Goal: Task Accomplishment & Management: Use online tool/utility

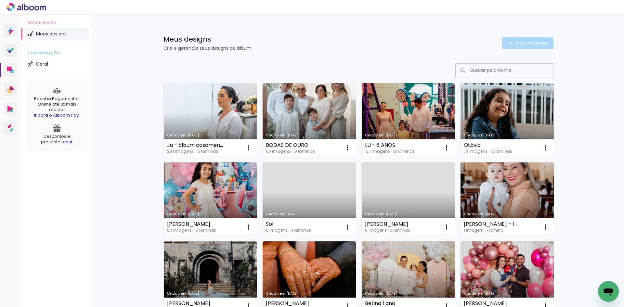
click at [521, 41] on span "Criar um design" at bounding box center [532, 43] width 34 height 4
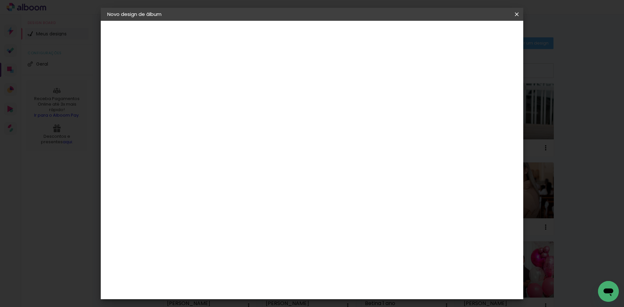
click at [213, 84] on input at bounding box center [213, 87] width 0 height 10
type input "[PERSON_NAME]"
type paper-input "[PERSON_NAME]"
click at [280, 39] on paper-button "Avançar" at bounding box center [264, 34] width 32 height 11
click at [263, 124] on input at bounding box center [230, 124] width 66 height 8
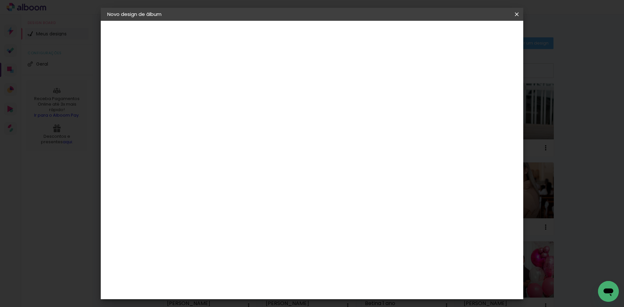
type input "CANA"
type paper-input "CANA"
click at [252, 142] on paper-item "Canaan Álbuns" at bounding box center [223, 148] width 57 height 17
click at [328, 43] on header "Fornecedor Escolha um fornecedor ou avance com o tamanho livre. Voltar Avançar" at bounding box center [256, 43] width 142 height 44
click at [0, 0] on slot "Avançar" at bounding box center [0, 0] width 0 height 0
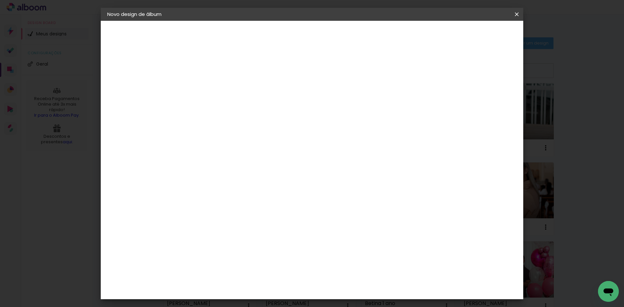
scroll to position [162, 0]
click at [0, 0] on slot "Avançar" at bounding box center [0, 0] width 0 height 0
click at [394, 71] on div at bounding box center [391, 70] width 6 height 6
type paper-checkbox "on"
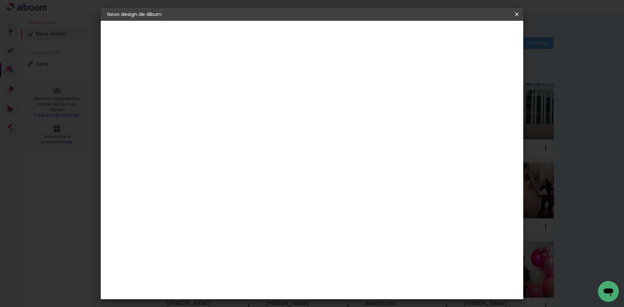
click at [437, 29] on paper-button "Iniciar design" at bounding box center [416, 34] width 43 height 11
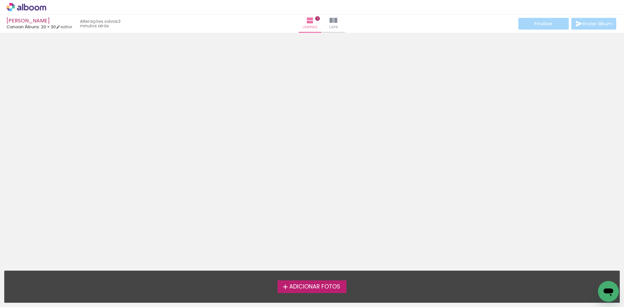
click at [343, 287] on label "Adicionar Fotos" at bounding box center [311, 286] width 69 height 12
click at [0, 0] on input "file" at bounding box center [0, 0] width 0 height 0
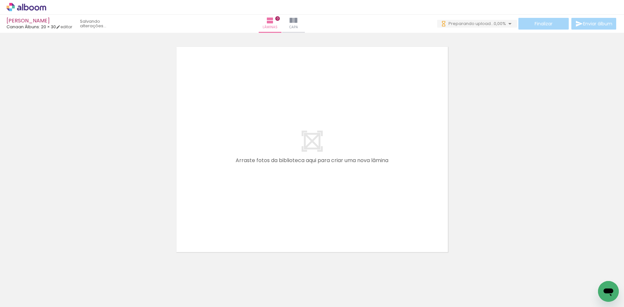
scroll to position [0, 225]
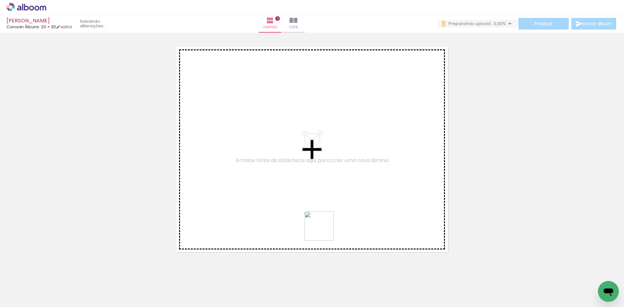
drag, startPoint x: 312, startPoint y: 289, endPoint x: 335, endPoint y: 196, distance: 95.9
click at [335, 196] on quentale-workspace at bounding box center [312, 153] width 624 height 307
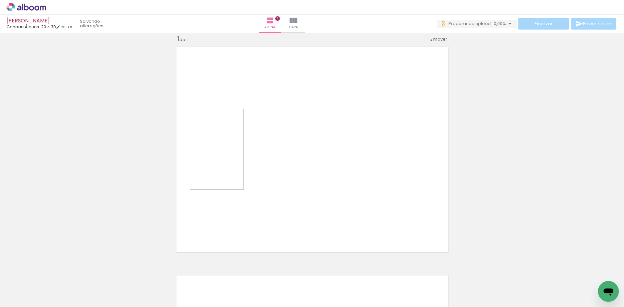
scroll to position [8, 0]
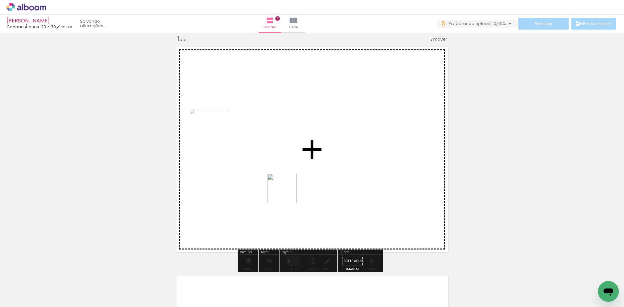
drag, startPoint x: 282, startPoint y: 290, endPoint x: 289, endPoint y: 182, distance: 108.5
click at [289, 182] on quentale-workspace at bounding box center [312, 153] width 624 height 307
drag, startPoint x: 244, startPoint y: 292, endPoint x: 304, endPoint y: 187, distance: 120.6
click at [304, 187] on quentale-workspace at bounding box center [312, 153] width 624 height 307
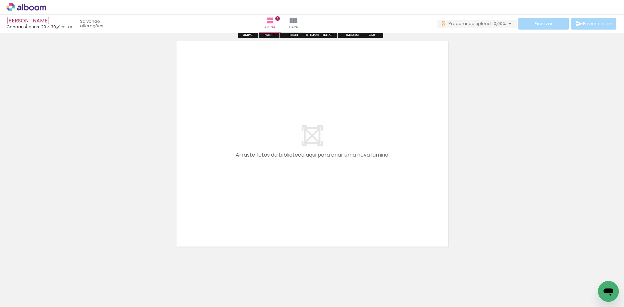
scroll to position [249, 0]
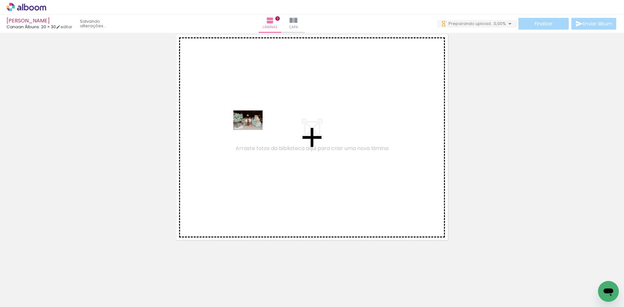
drag, startPoint x: 68, startPoint y: 290, endPoint x: 253, endPoint y: 130, distance: 244.9
click at [253, 130] on quentale-workspace at bounding box center [312, 153] width 624 height 307
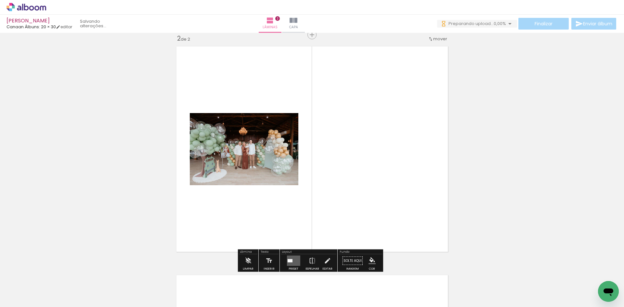
scroll to position [237, 0]
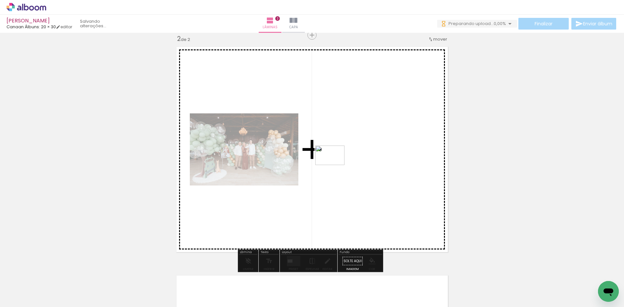
drag, startPoint x: 105, startPoint y: 284, endPoint x: 335, endPoint y: 165, distance: 258.7
click at [335, 165] on quentale-workspace at bounding box center [312, 153] width 624 height 307
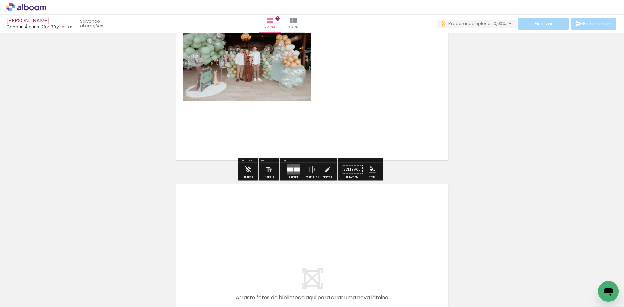
scroll to position [400, 0]
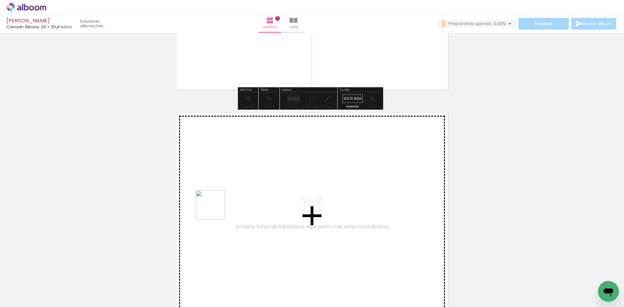
drag, startPoint x: 178, startPoint y: 283, endPoint x: 223, endPoint y: 198, distance: 95.9
click at [223, 198] on quentale-workspace at bounding box center [312, 153] width 624 height 307
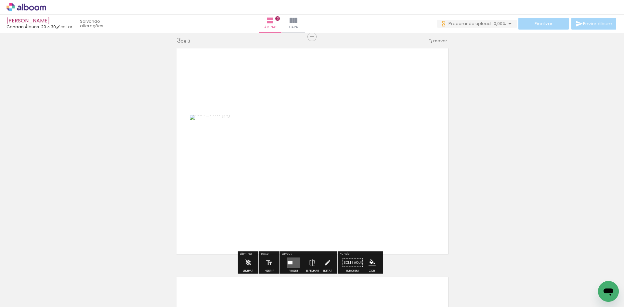
scroll to position [466, 0]
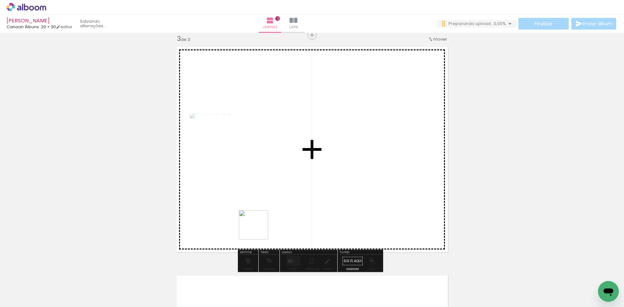
drag, startPoint x: 220, startPoint y: 282, endPoint x: 281, endPoint y: 208, distance: 95.5
click at [281, 208] on quentale-workspace at bounding box center [312, 153] width 624 height 307
drag, startPoint x: 142, startPoint y: 289, endPoint x: 226, endPoint y: 186, distance: 132.2
click at [226, 186] on quentale-workspace at bounding box center [312, 153] width 624 height 307
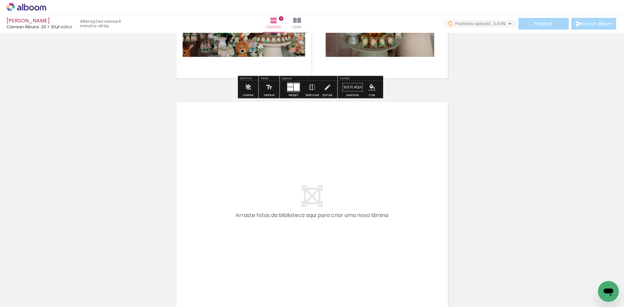
scroll to position [628, 0]
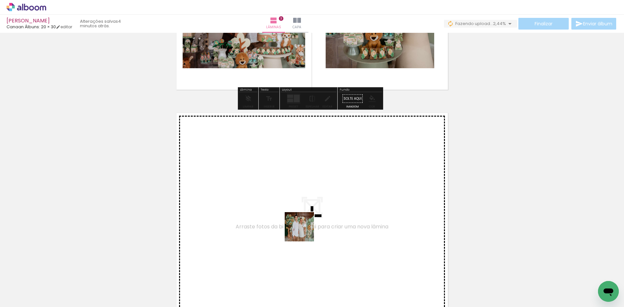
drag, startPoint x: 325, startPoint y: 285, endPoint x: 308, endPoint y: 283, distance: 17.6
click at [305, 234] on quentale-workspace at bounding box center [312, 153] width 624 height 307
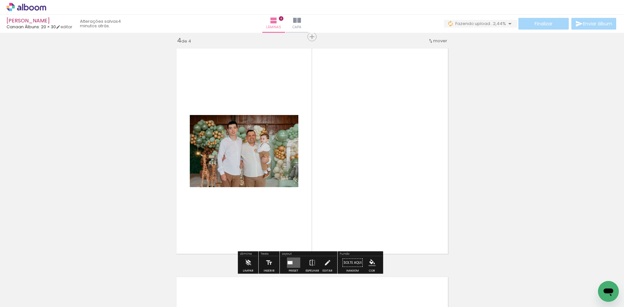
scroll to position [695, 0]
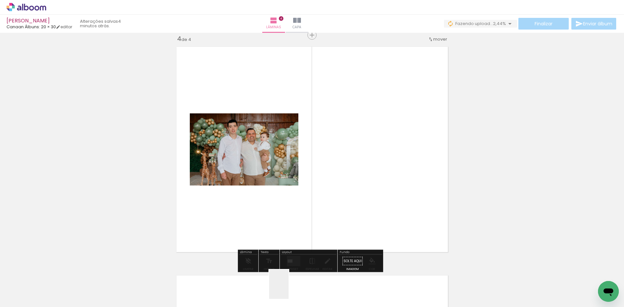
drag, startPoint x: 289, startPoint y: 289, endPoint x: 264, endPoint y: 267, distance: 32.7
click at [298, 215] on quentale-workspace at bounding box center [312, 153] width 624 height 307
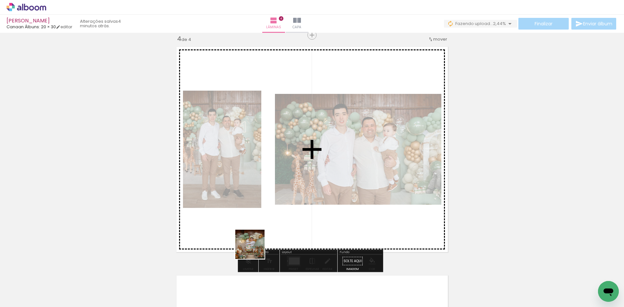
drag, startPoint x: 248, startPoint y: 290, endPoint x: 272, endPoint y: 204, distance: 89.6
click at [264, 188] on quentale-workspace at bounding box center [312, 153] width 624 height 307
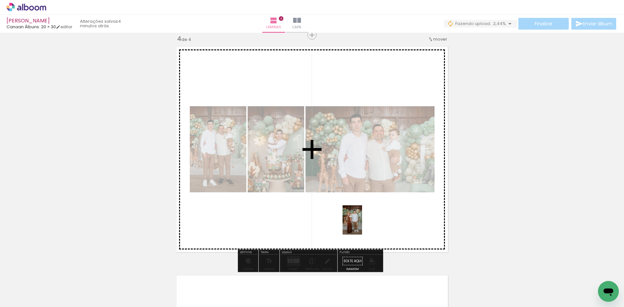
drag, startPoint x: 392, startPoint y: 292, endPoint x: 362, endPoint y: 225, distance: 73.9
click at [362, 225] on quentale-workspace at bounding box center [312, 153] width 624 height 307
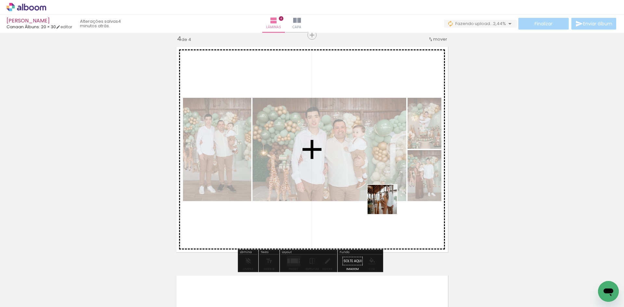
drag, startPoint x: 423, startPoint y: 270, endPoint x: 385, endPoint y: 201, distance: 79.1
click at [385, 201] on quentale-workspace at bounding box center [312, 153] width 624 height 307
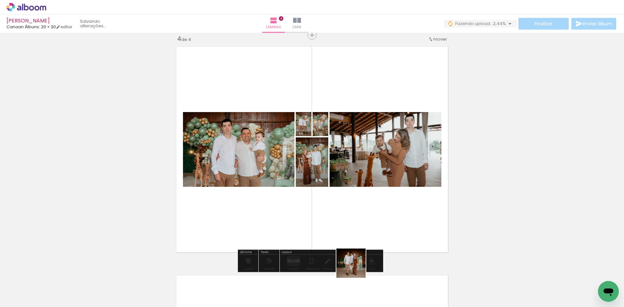
drag, startPoint x: 360, startPoint y: 292, endPoint x: 349, endPoint y: 216, distance: 76.9
click at [349, 216] on quentale-workspace at bounding box center [312, 153] width 624 height 307
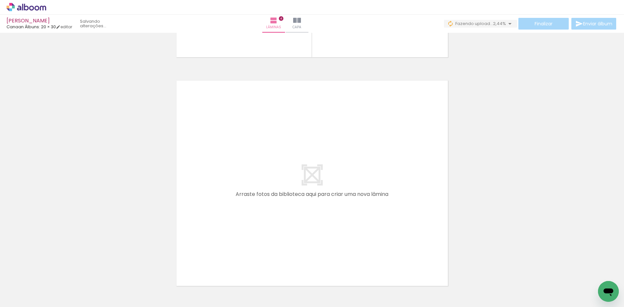
scroll to position [0, 379]
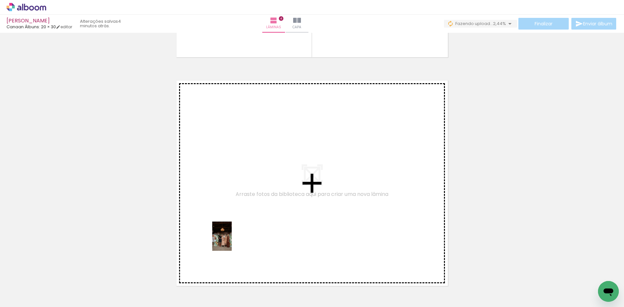
drag, startPoint x: 200, startPoint y: 297, endPoint x: 232, endPoint y: 241, distance: 64.0
click at [232, 241] on quentale-workspace at bounding box center [312, 153] width 624 height 307
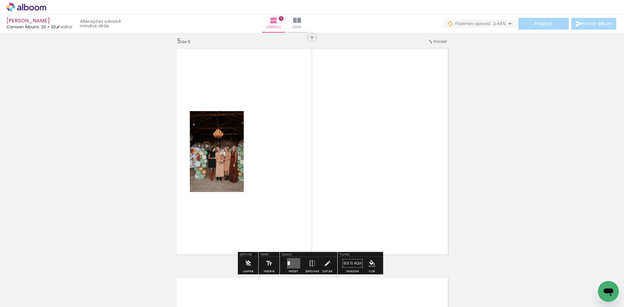
scroll to position [923, 0]
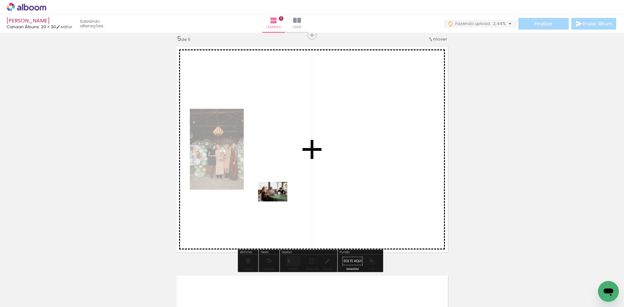
drag, startPoint x: 239, startPoint y: 294, endPoint x: 277, endPoint y: 201, distance: 100.3
click at [277, 201] on quentale-workspace at bounding box center [312, 153] width 624 height 307
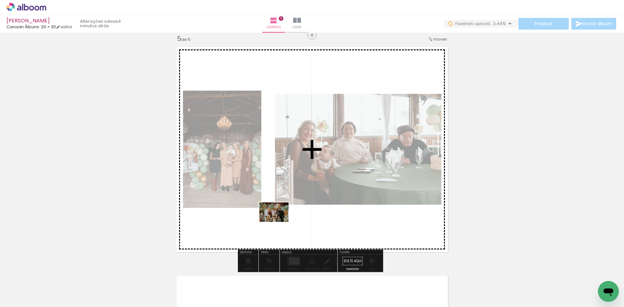
drag, startPoint x: 273, startPoint y: 269, endPoint x: 279, endPoint y: 222, distance: 47.8
click at [279, 222] on quentale-workspace at bounding box center [312, 153] width 624 height 307
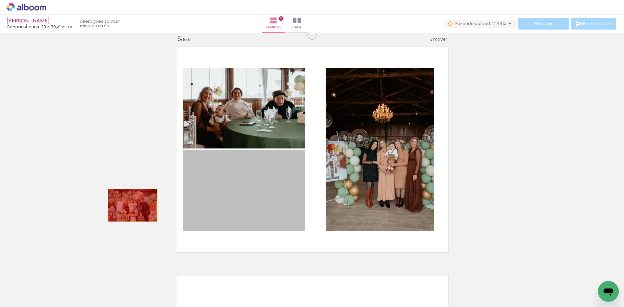
drag, startPoint x: 282, startPoint y: 198, endPoint x: 127, endPoint y: 205, distance: 155.1
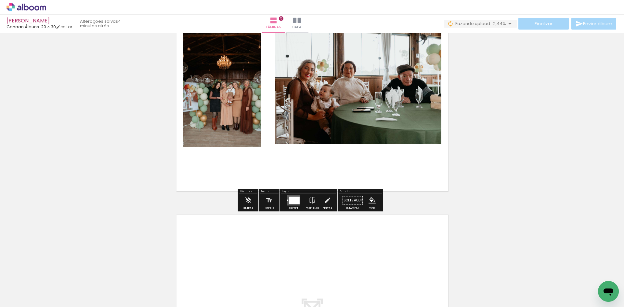
scroll to position [1021, 0]
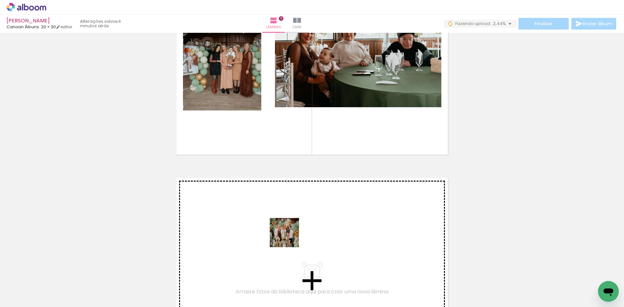
drag, startPoint x: 303, startPoint y: 280, endPoint x: 288, endPoint y: 234, distance: 48.7
click at [288, 234] on quentale-workspace at bounding box center [312, 153] width 624 height 307
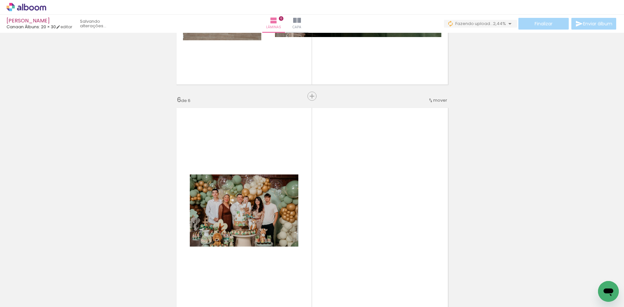
scroll to position [1152, 0]
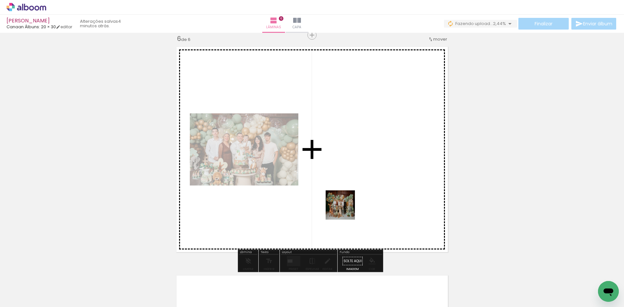
drag, startPoint x: 352, startPoint y: 293, endPoint x: 345, endPoint y: 210, distance: 83.4
click at [345, 210] on quentale-workspace at bounding box center [312, 153] width 624 height 307
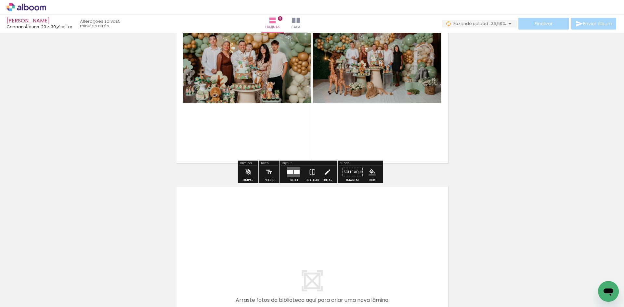
scroll to position [1250, 0]
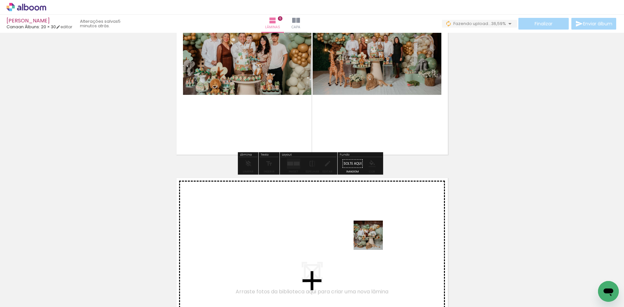
drag, startPoint x: 388, startPoint y: 284, endPoint x: 372, endPoint y: 237, distance: 49.0
click at [372, 237] on quentale-workspace at bounding box center [312, 153] width 624 height 307
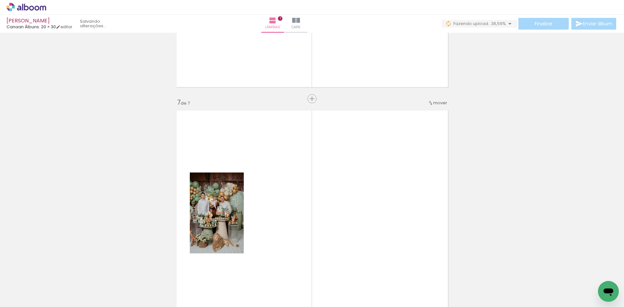
scroll to position [1316, 0]
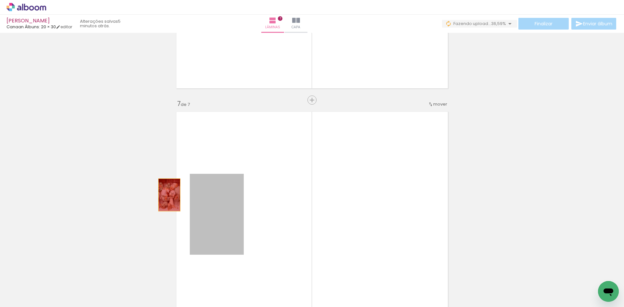
drag, startPoint x: 226, startPoint y: 223, endPoint x: 105, endPoint y: 173, distance: 131.0
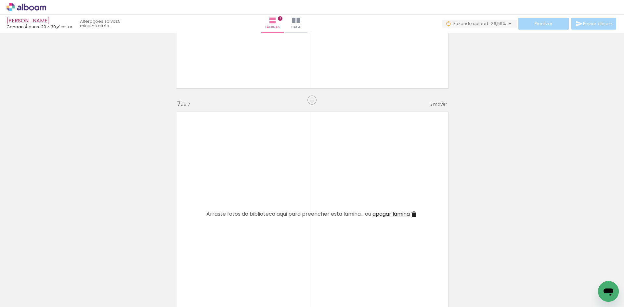
drag, startPoint x: 421, startPoint y: 295, endPoint x: 356, endPoint y: 214, distance: 103.6
click at [356, 214] on quentale-workspace at bounding box center [312, 153] width 624 height 307
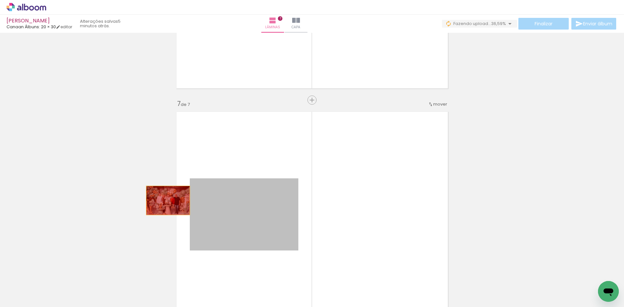
drag, startPoint x: 259, startPoint y: 220, endPoint x: 157, endPoint y: 196, distance: 104.5
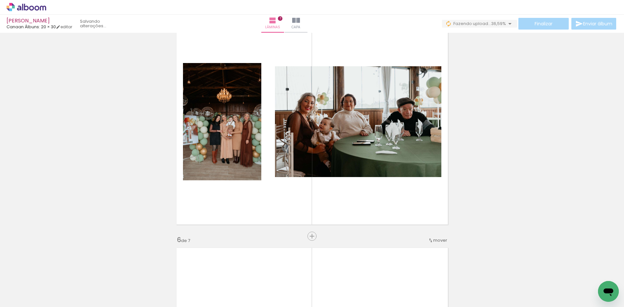
scroll to position [926, 0]
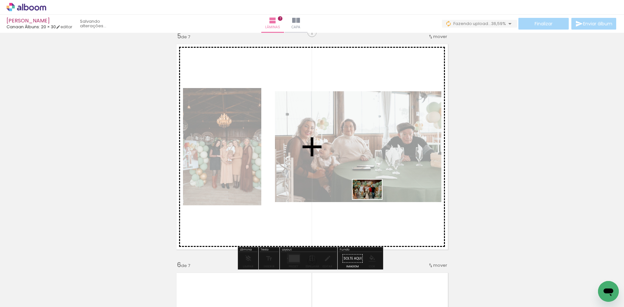
drag, startPoint x: 407, startPoint y: 286, endPoint x: 372, endPoint y: 199, distance: 93.8
click at [372, 199] on quentale-workspace at bounding box center [312, 153] width 624 height 307
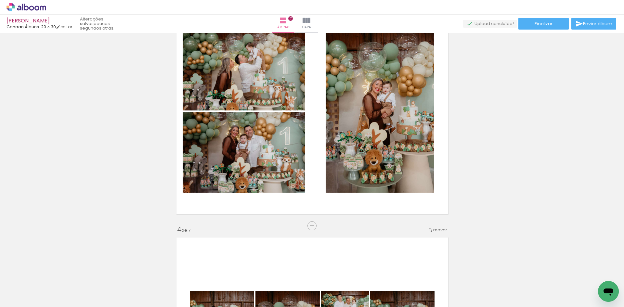
scroll to position [504, 0]
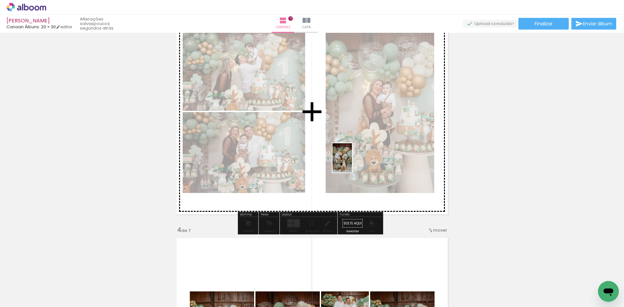
drag, startPoint x: 361, startPoint y: 218, endPoint x: 352, endPoint y: 163, distance: 56.2
click at [352, 163] on quentale-workspace at bounding box center [312, 153] width 624 height 307
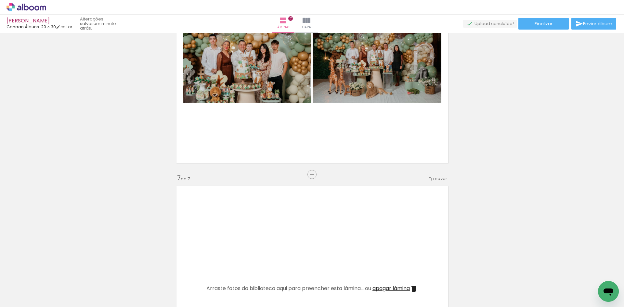
scroll to position [1283, 0]
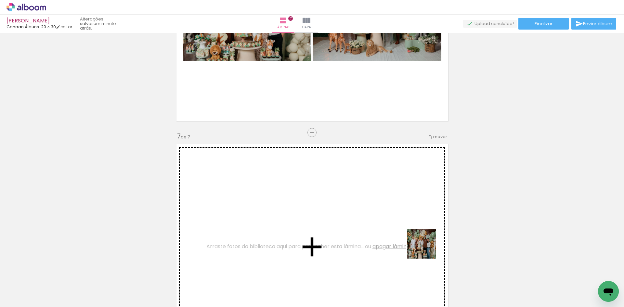
drag, startPoint x: 439, startPoint y: 264, endPoint x: 389, endPoint y: 220, distance: 66.3
click at [385, 215] on quentale-workspace at bounding box center [312, 153] width 624 height 307
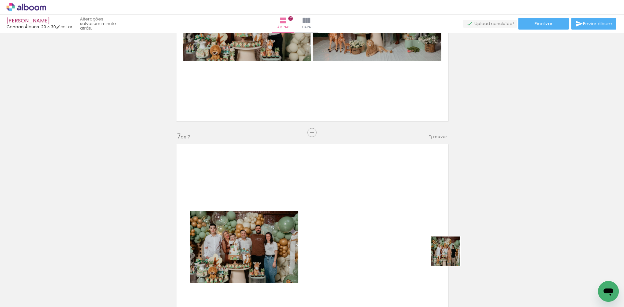
drag, startPoint x: 490, startPoint y: 290, endPoint x: 402, endPoint y: 225, distance: 109.2
click at [402, 225] on quentale-workspace at bounding box center [312, 153] width 624 height 307
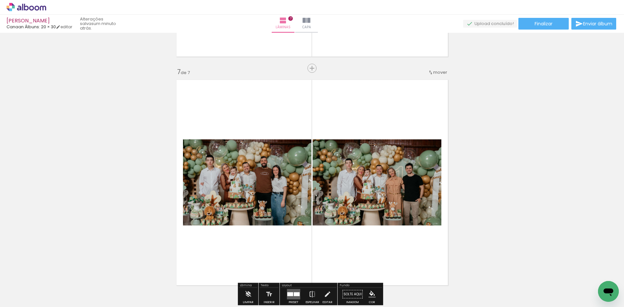
scroll to position [1348, 0]
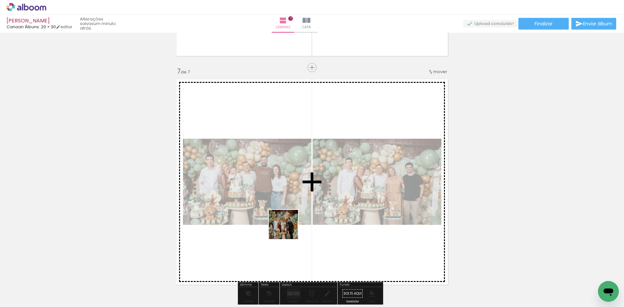
drag, startPoint x: 276, startPoint y: 288, endPoint x: 288, endPoint y: 229, distance: 59.4
click at [288, 229] on quentale-workspace at bounding box center [312, 153] width 624 height 307
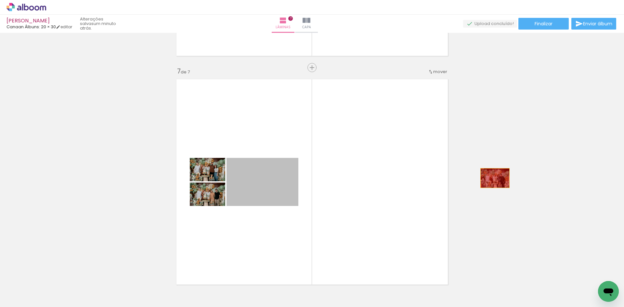
drag, startPoint x: 261, startPoint y: 179, endPoint x: 492, endPoint y: 178, distance: 231.0
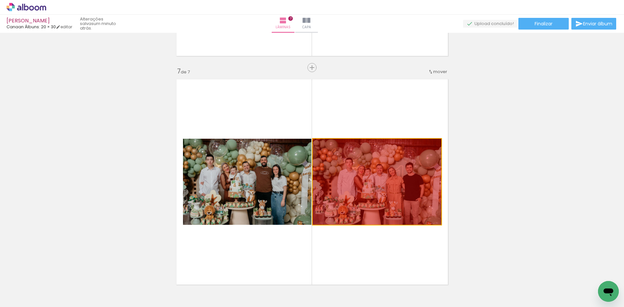
drag, startPoint x: 361, startPoint y: 192, endPoint x: 477, endPoint y: 176, distance: 117.3
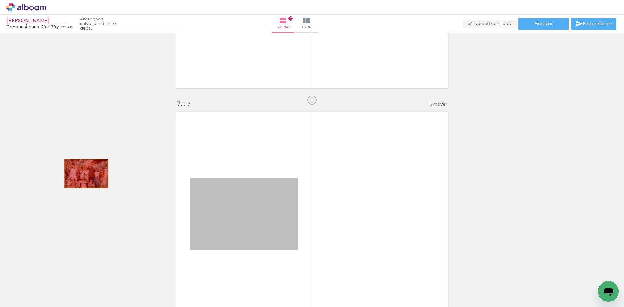
drag, startPoint x: 247, startPoint y: 210, endPoint x: 84, endPoint y: 174, distance: 167.5
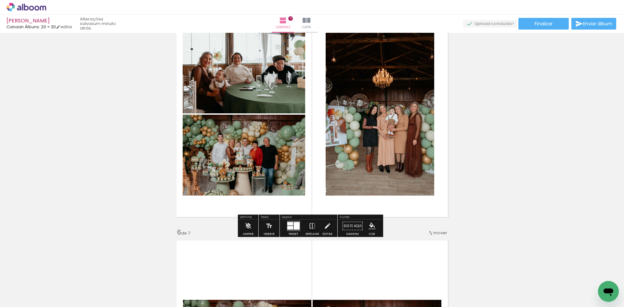
scroll to position [1023, 0]
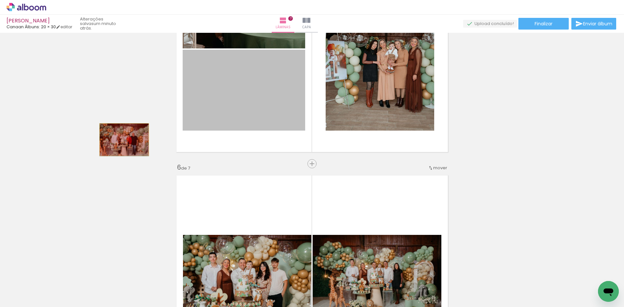
drag, startPoint x: 270, startPoint y: 104, endPoint x: 122, endPoint y: 140, distance: 152.3
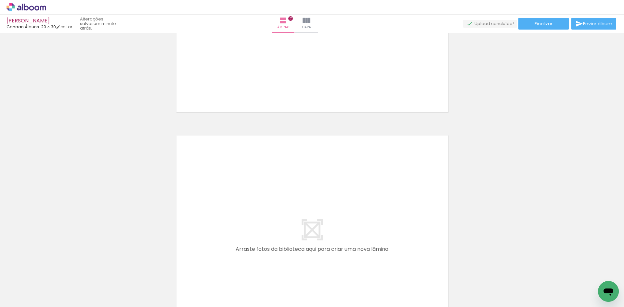
scroll to position [1576, 0]
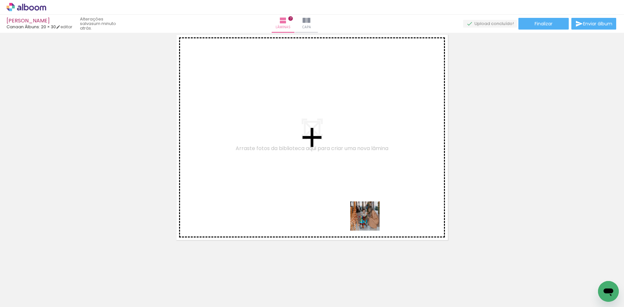
drag, startPoint x: 388, startPoint y: 289, endPoint x: 368, endPoint y: 217, distance: 74.4
click at [368, 217] on quentale-workspace at bounding box center [312, 153] width 624 height 307
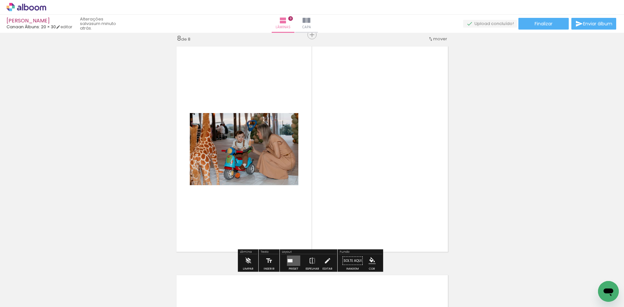
scroll to position [1610, 0]
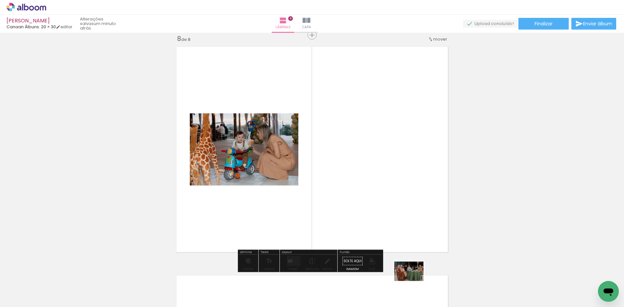
drag, startPoint x: 409, startPoint y: 271, endPoint x: 420, endPoint y: 289, distance: 21.0
click at [416, 288] on div at bounding box center [415, 285] width 32 height 21
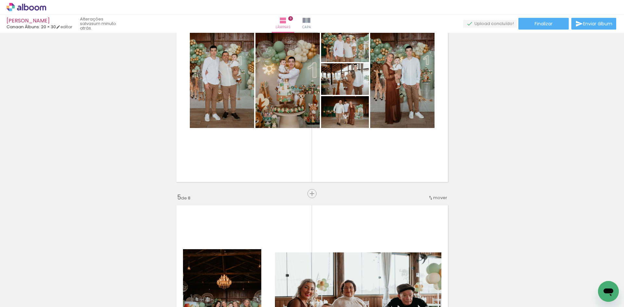
scroll to position [960, 0]
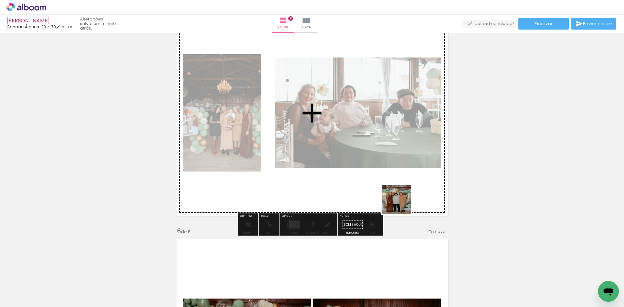
drag, startPoint x: 454, startPoint y: 289, endPoint x: 415, endPoint y: 250, distance: 54.4
click at [400, 203] on quentale-workspace at bounding box center [312, 153] width 624 height 307
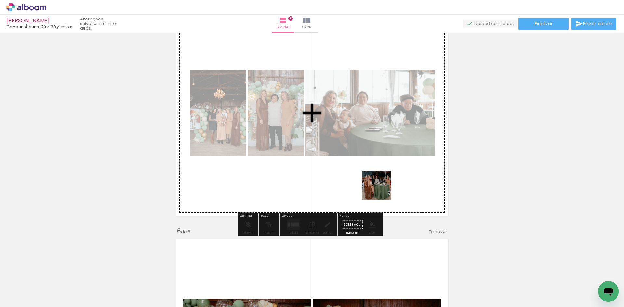
drag, startPoint x: 412, startPoint y: 258, endPoint x: 379, endPoint y: 186, distance: 78.9
click at [379, 186] on quentale-workspace at bounding box center [312, 153] width 624 height 307
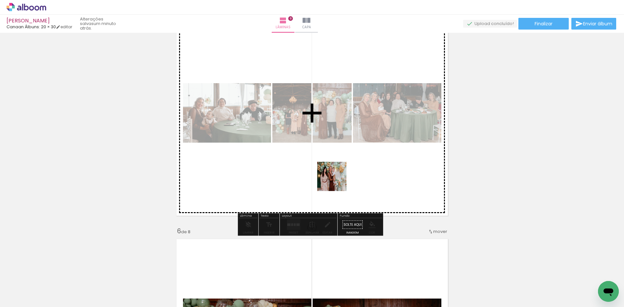
drag, startPoint x: 349, startPoint y: 290, endPoint x: 337, endPoint y: 181, distance: 110.5
click at [337, 181] on quentale-workspace at bounding box center [312, 153] width 624 height 307
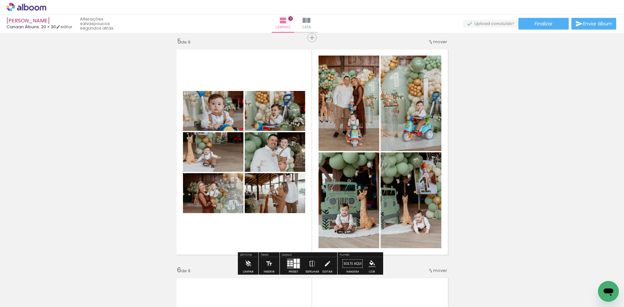
scroll to position [0, 336]
click at [293, 261] on div at bounding box center [294, 261] width 3 height 4
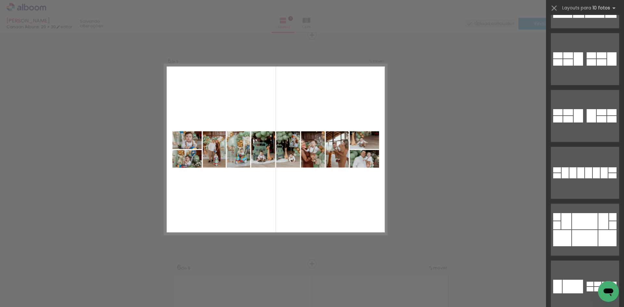
scroll to position [650, 0]
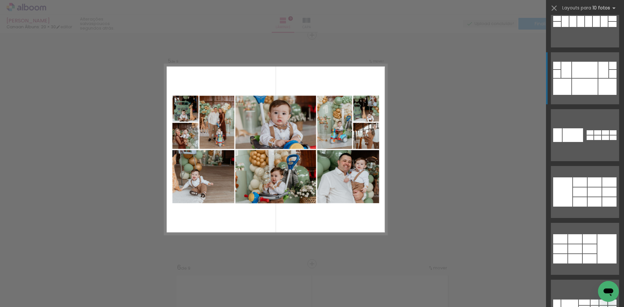
click at [590, 83] on div at bounding box center [585, 87] width 26 height 16
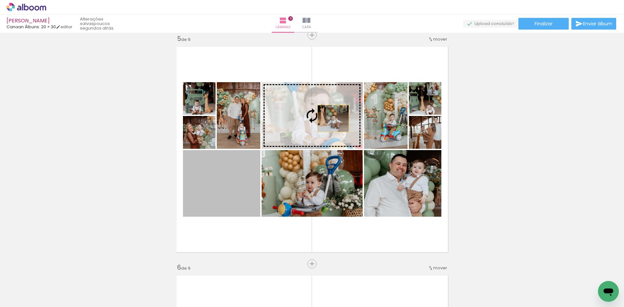
drag, startPoint x: 230, startPoint y: 202, endPoint x: 330, endPoint y: 119, distance: 130.8
click at [0, 0] on slot at bounding box center [0, 0] width 0 height 0
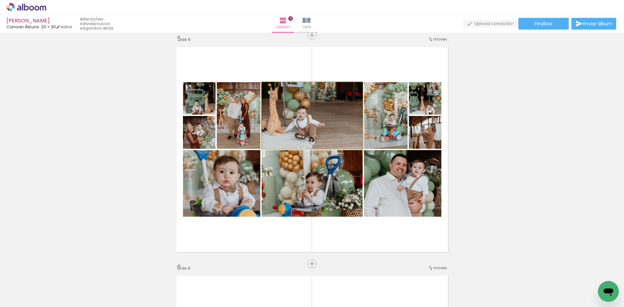
click at [309, 133] on quentale-photo at bounding box center [312, 115] width 101 height 67
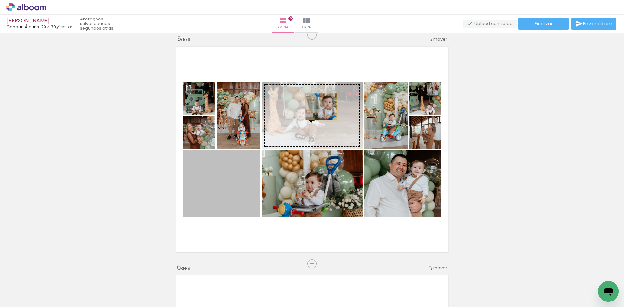
drag, startPoint x: 222, startPoint y: 184, endPoint x: 325, endPoint y: 103, distance: 131.4
click at [0, 0] on slot at bounding box center [0, 0] width 0 height 0
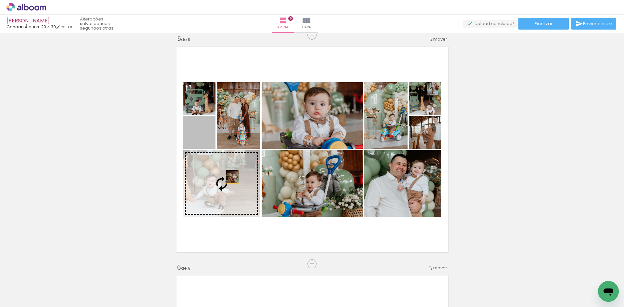
drag, startPoint x: 210, startPoint y: 137, endPoint x: 230, endPoint y: 177, distance: 44.5
click at [0, 0] on slot at bounding box center [0, 0] width 0 height 0
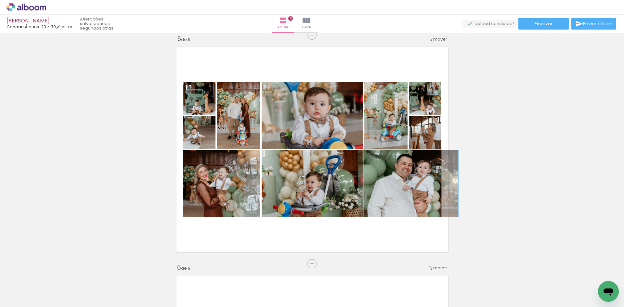
drag, startPoint x: 413, startPoint y: 199, endPoint x: 418, endPoint y: 202, distance: 6.6
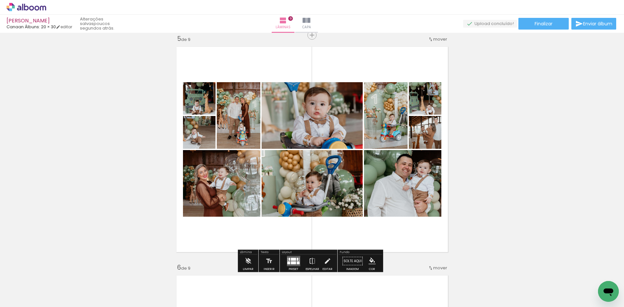
click at [526, 178] on div "Inserir lâmina 1 de 9 Inserir lâmina 2 de 9 Inserir lâmina 3 de 9 Inserir lâmin…" at bounding box center [312, 256] width 624 height 2288
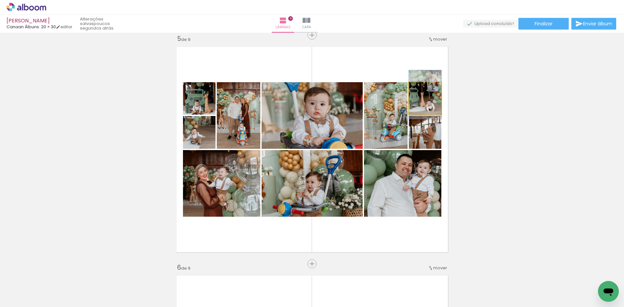
drag, startPoint x: 437, startPoint y: 104, endPoint x: 436, endPoint y: 100, distance: 4.1
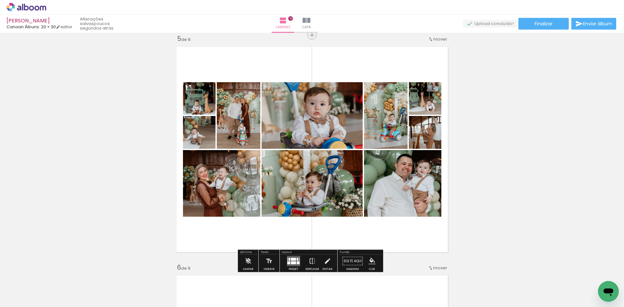
click at [488, 141] on div "Inserir lâmina 1 de 9 Inserir lâmina 2 de 9 Inserir lâmina 3 de 9 Inserir lâmin…" at bounding box center [312, 256] width 624 height 2288
click at [288, 264] on quentale-layouter at bounding box center [293, 261] width 13 height 10
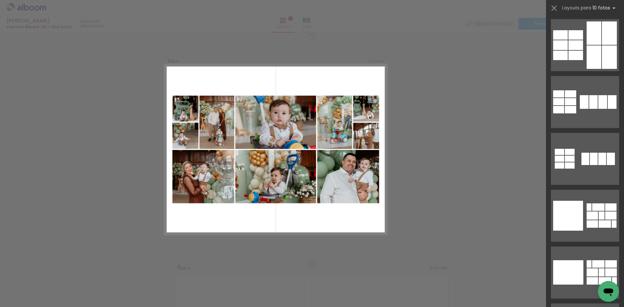
scroll to position [0, 0]
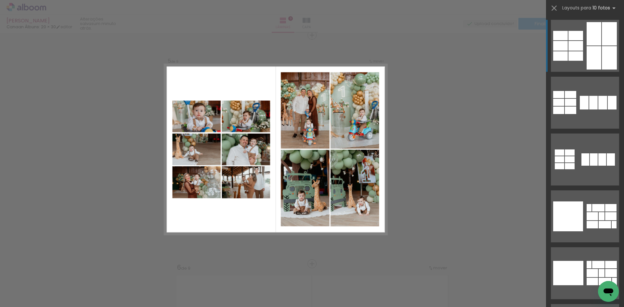
click at [598, 96] on div at bounding box center [602, 103] width 9 height 14
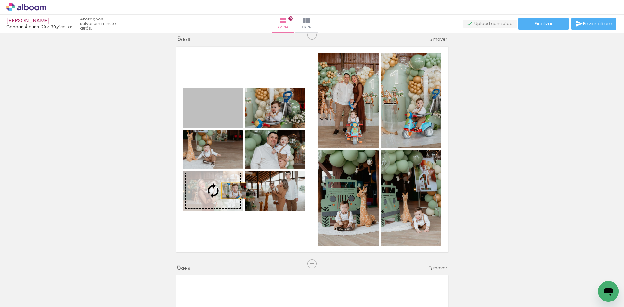
drag, startPoint x: 229, startPoint y: 113, endPoint x: 231, endPoint y: 192, distance: 78.7
click at [0, 0] on slot at bounding box center [0, 0] width 0 height 0
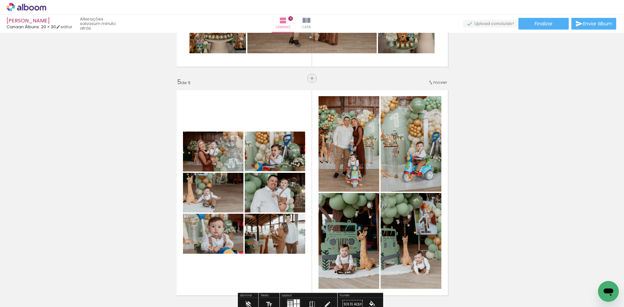
scroll to position [891, 0]
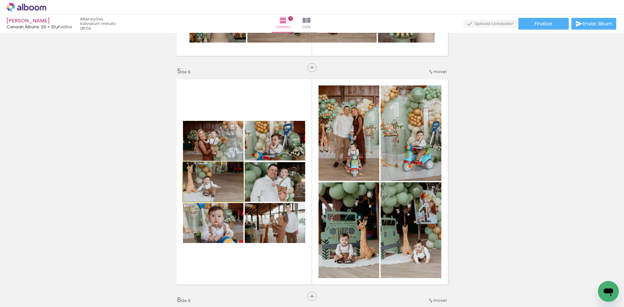
drag, startPoint x: 225, startPoint y: 186, endPoint x: 231, endPoint y: 182, distance: 7.6
click at [199, 170] on div at bounding box center [201, 169] width 6 height 6
drag, startPoint x: 225, startPoint y: 194, endPoint x: 235, endPoint y: 188, distance: 12.3
click at [201, 170] on div at bounding box center [204, 169] width 6 height 6
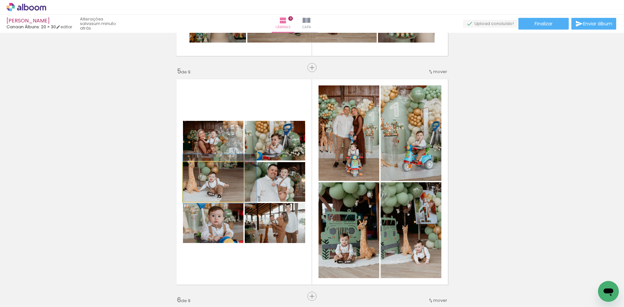
drag, startPoint x: 223, startPoint y: 188, endPoint x: 229, endPoint y: 188, distance: 5.8
click at [204, 168] on div at bounding box center [206, 169] width 6 height 6
drag, startPoint x: 230, startPoint y: 195, endPoint x: 234, endPoint y: 192, distance: 4.7
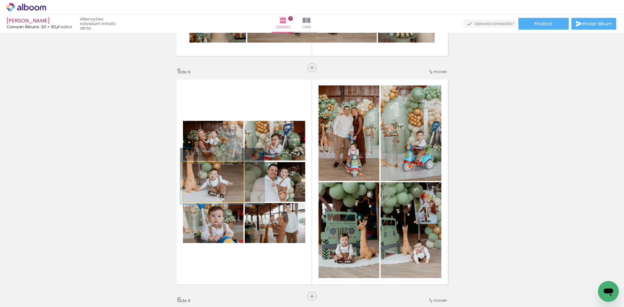
type paper-slider "139"
click at [207, 170] on div at bounding box center [208, 169] width 6 height 6
click at [230, 191] on quentale-photo at bounding box center [213, 182] width 60 height 40
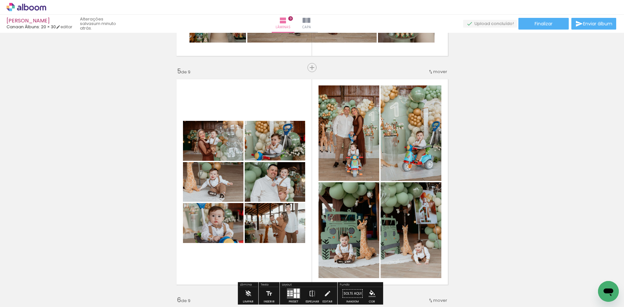
click at [123, 157] on div "Inserir lâmina 1 de 9 Inserir lâmina 2 de 9 Inserir lâmina 3 de 9 Inserir lâmin…" at bounding box center [312, 288] width 624 height 2288
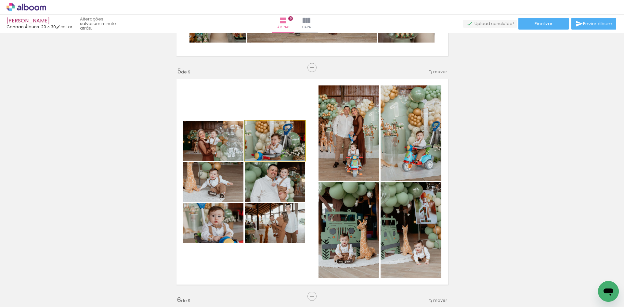
click at [296, 147] on quentale-photo at bounding box center [275, 141] width 60 height 40
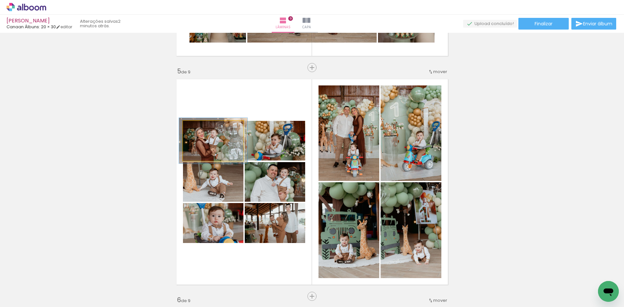
click at [198, 126] on div at bounding box center [201, 128] width 6 height 6
type paper-slider "121"
click at [202, 128] on div at bounding box center [203, 128] width 6 height 6
click at [223, 154] on quentale-photo at bounding box center [213, 141] width 60 height 40
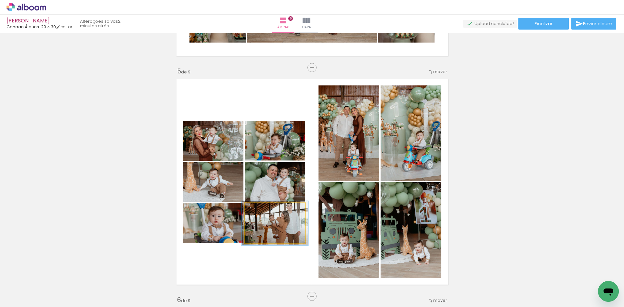
type paper-slider "110"
click at [261, 209] on div at bounding box center [262, 210] width 6 height 6
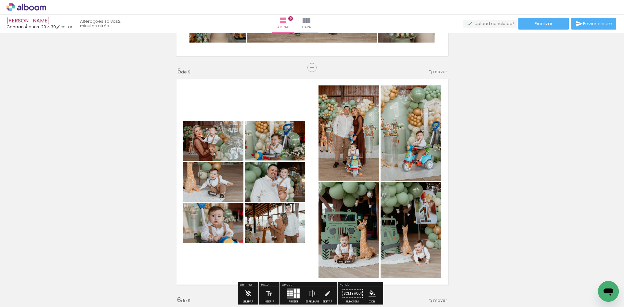
click at [481, 164] on div "Inserir lâmina 1 de 9 Inserir lâmina 2 de 9 Inserir lâmina 3 de 9 Inserir lâmin…" at bounding box center [312, 288] width 624 height 2288
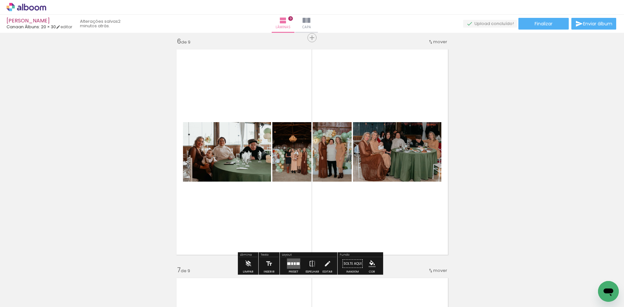
scroll to position [1151, 0]
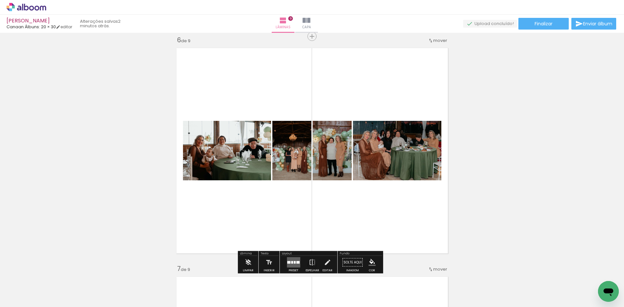
click at [291, 262] on div at bounding box center [292, 262] width 2 height 3
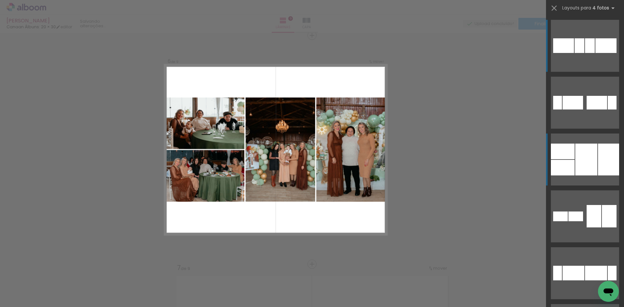
scroll to position [1152, 0]
click at [568, 156] on div at bounding box center [563, 152] width 24 height 16
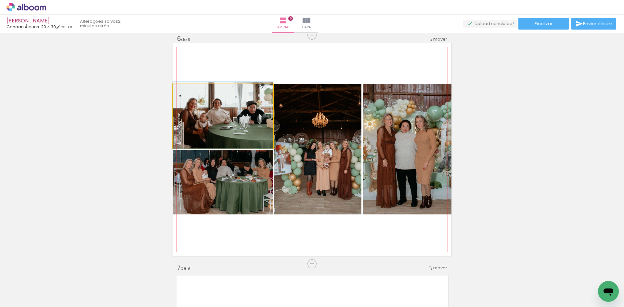
drag, startPoint x: 241, startPoint y: 135, endPoint x: 240, endPoint y: 124, distance: 10.7
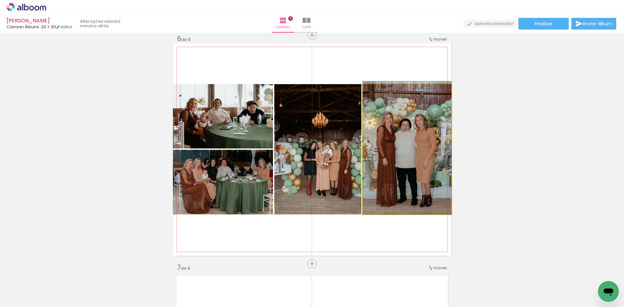
drag, startPoint x: 392, startPoint y: 158, endPoint x: 333, endPoint y: 160, distance: 59.2
click at [0, 0] on slot at bounding box center [0, 0] width 0 height 0
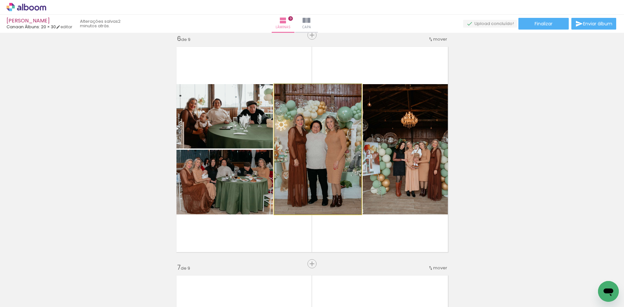
drag, startPoint x: 334, startPoint y: 159, endPoint x: 384, endPoint y: 148, distance: 51.2
click at [0, 0] on slot at bounding box center [0, 0] width 0 height 0
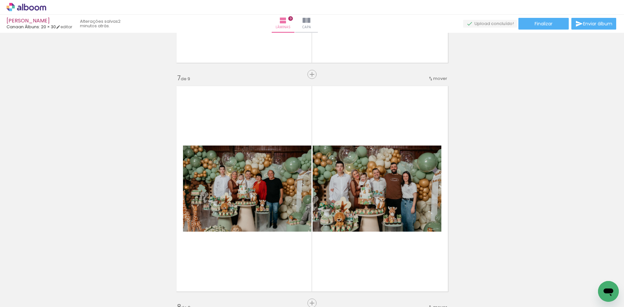
scroll to position [1315, 0]
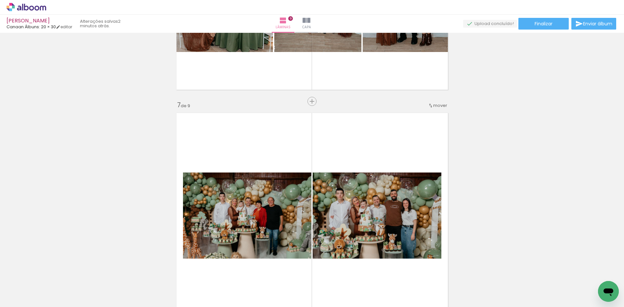
click at [433, 108] on div "mover" at bounding box center [437, 105] width 19 height 11
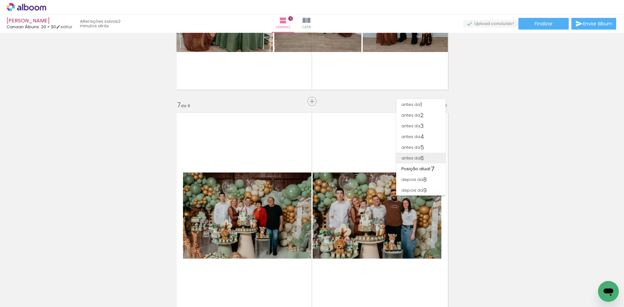
click at [428, 158] on paper-item "antes da 6" at bounding box center [420, 158] width 49 height 11
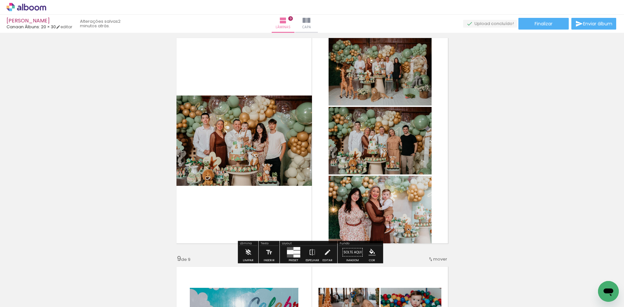
scroll to position [1607, 0]
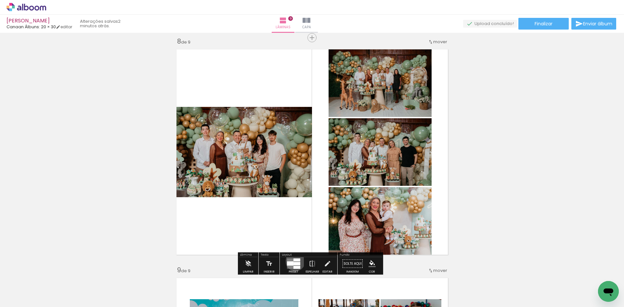
click at [294, 262] on quentale-layouter at bounding box center [293, 264] width 13 height 10
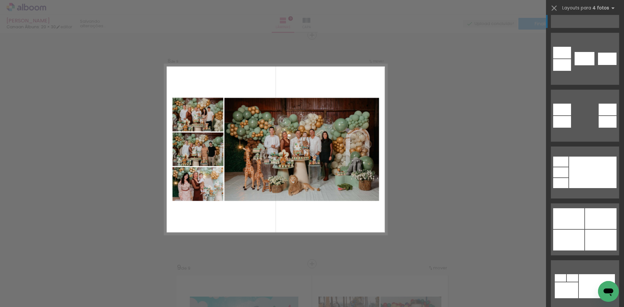
scroll to position [357, 0]
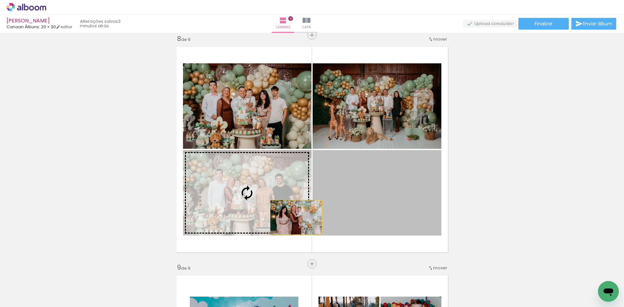
drag, startPoint x: 358, startPoint y: 216, endPoint x: 284, endPoint y: 217, distance: 74.1
click at [0, 0] on slot at bounding box center [0, 0] width 0 height 0
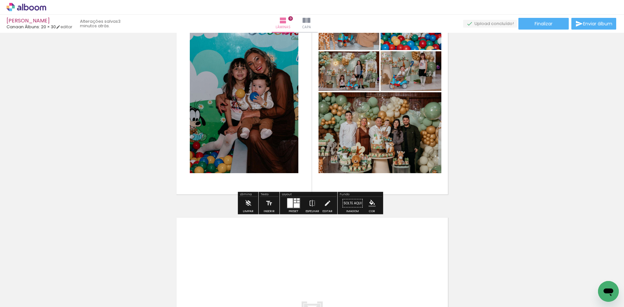
scroll to position [1949, 0]
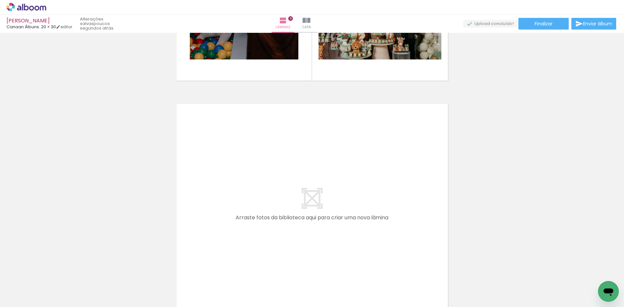
scroll to position [2014, 0]
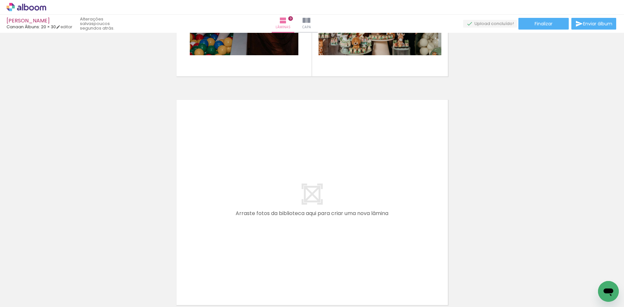
click at [13, 297] on iron-icon at bounding box center [10, 298] width 8 height 8
click at [0, 0] on input "file" at bounding box center [0, 0] width 0 height 0
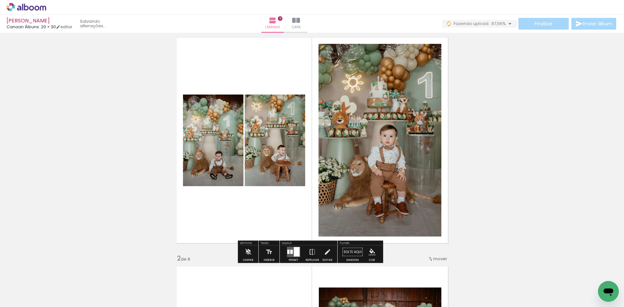
scroll to position [32, 0]
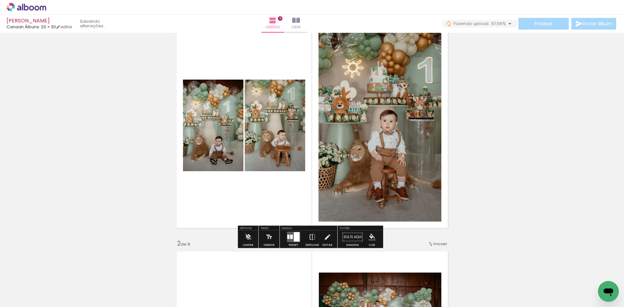
click at [302, 238] on paper-button "Preset" at bounding box center [293, 239] width 21 height 17
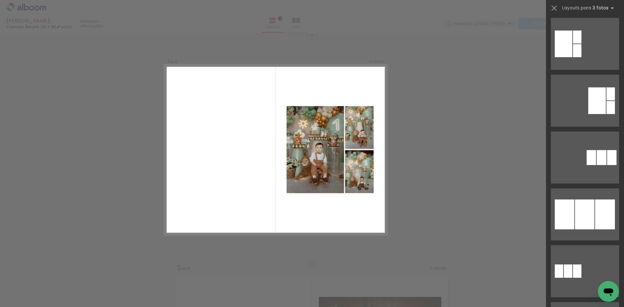
scroll to position [366, 0]
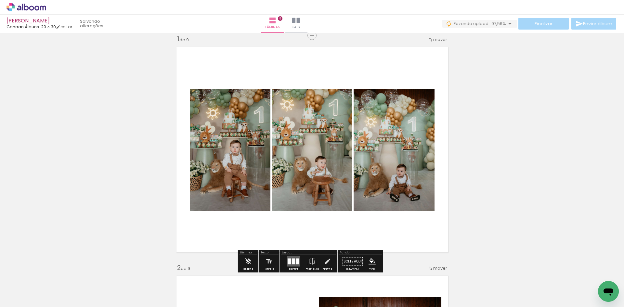
click at [291, 258] on quentale-layouter at bounding box center [293, 261] width 13 height 10
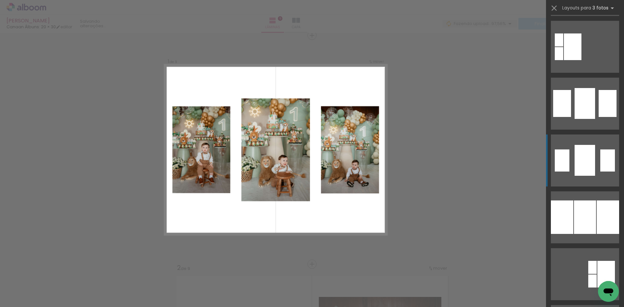
scroll to position [682, 0]
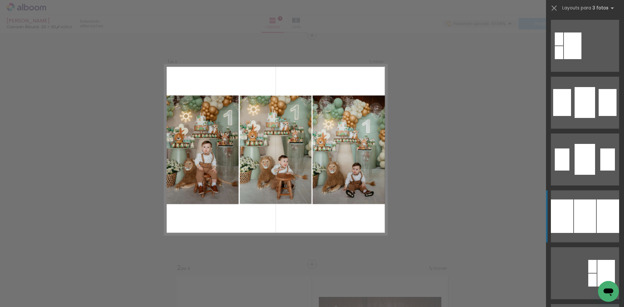
click at [588, 118] on div at bounding box center [584, 102] width 20 height 31
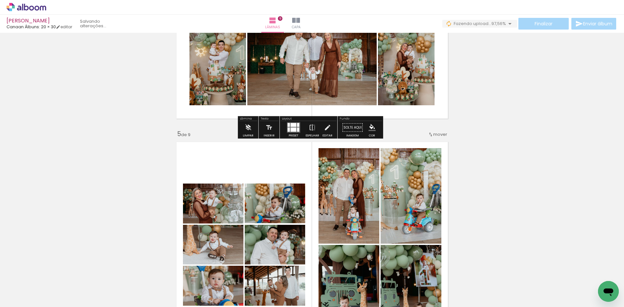
scroll to position [918, 0]
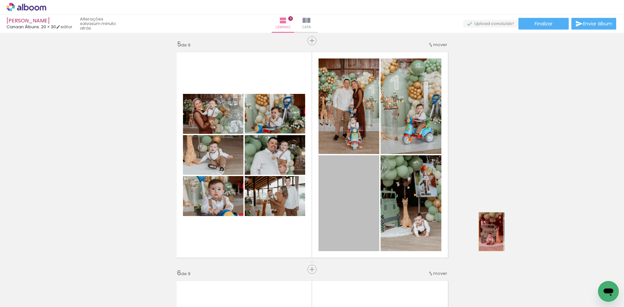
drag, startPoint x: 357, startPoint y: 218, endPoint x: 488, endPoint y: 232, distance: 131.7
click at [488, 232] on div "Inserir lâmina 1 de 9 Inserir lâmina 2 de 9 Inserir lâmina 3 de 9 Inserir lâmin…" at bounding box center [312, 261] width 624 height 2288
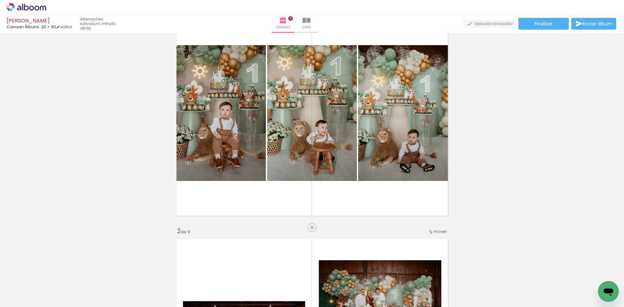
scroll to position [8, 0]
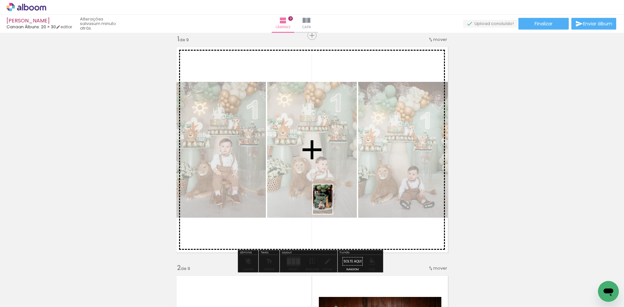
drag, startPoint x: 167, startPoint y: 298, endPoint x: 332, endPoint y: 204, distance: 190.1
click at [332, 204] on quentale-workspace at bounding box center [312, 153] width 624 height 307
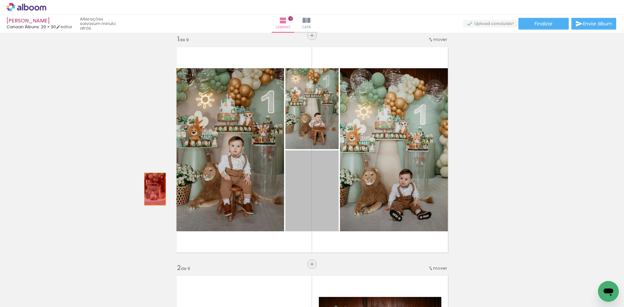
drag, startPoint x: 321, startPoint y: 189, endPoint x: 138, endPoint y: 187, distance: 182.3
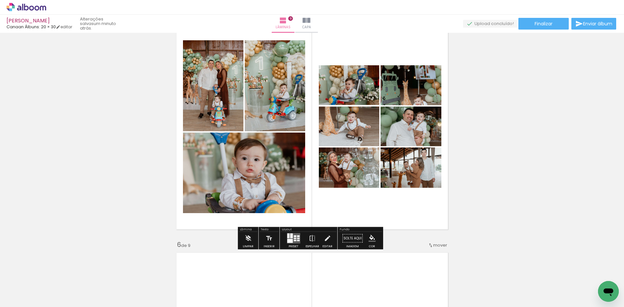
scroll to position [950, 0]
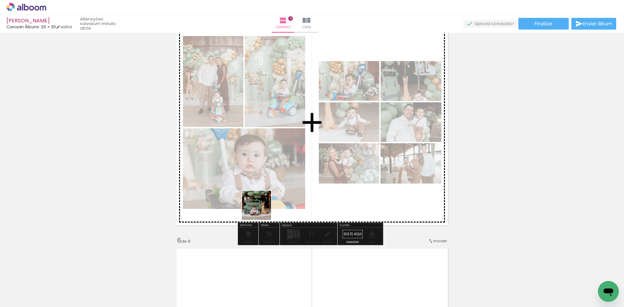
drag, startPoint x: 195, startPoint y: 247, endPoint x: 367, endPoint y: 177, distance: 185.8
click at [366, 177] on quentale-workspace at bounding box center [312, 153] width 624 height 307
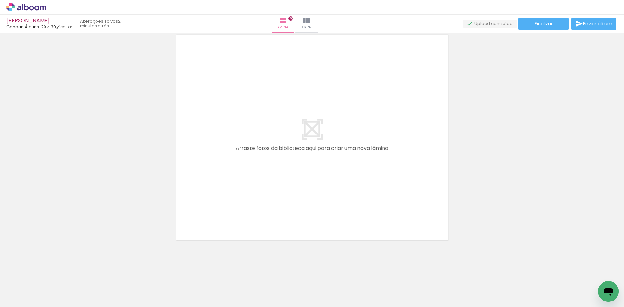
scroll to position [1884, 0]
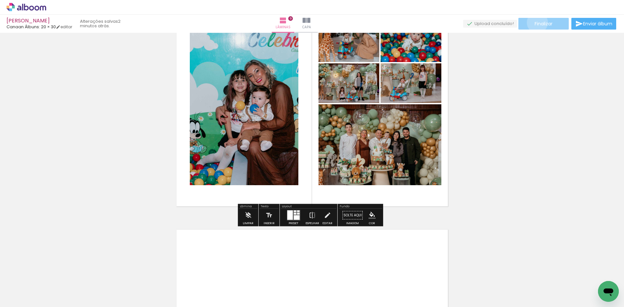
click at [535, 22] on span "Finalizar" at bounding box center [543, 23] width 18 height 5
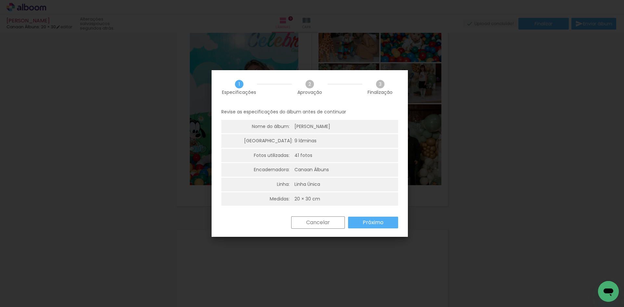
click at [391, 223] on paper-button "Próximo" at bounding box center [373, 223] width 50 height 12
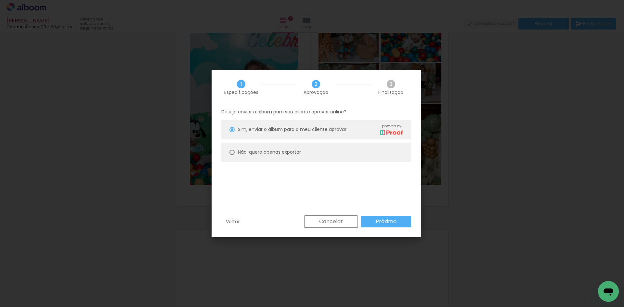
click at [311, 154] on paper-radio-button "Não, quero apenas exportar" at bounding box center [316, 152] width 190 height 19
type paper-radio-button "on"
click at [330, 136] on paper-radio-button "Sim, enviar o álbum para o meu cliente aprovar powered by" at bounding box center [316, 129] width 190 height 19
type paper-radio-button "on"
click at [372, 135] on div "Sim, enviar o álbum para o meu cliente aprovar powered by" at bounding box center [320, 129] width 165 height 11
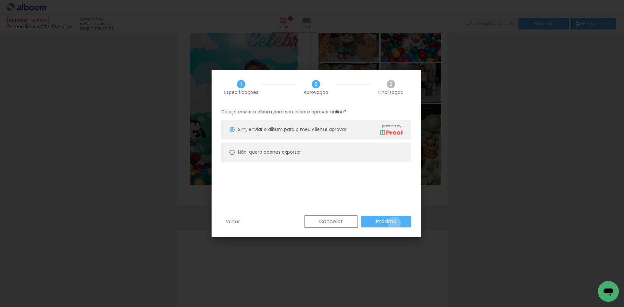
click at [0, 0] on slot "Próximo" at bounding box center [0, 0] width 0 height 0
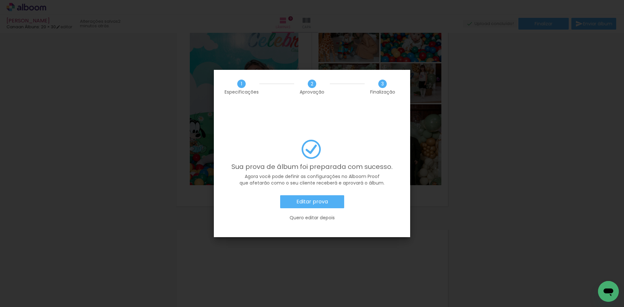
scroll to position [0, 923]
click at [0, 0] on slot "Editar prova" at bounding box center [0, 0] width 0 height 0
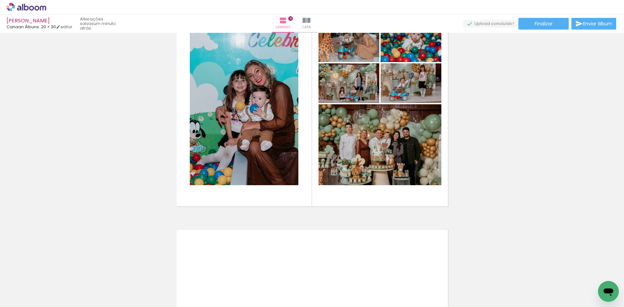
scroll to position [0, 923]
click at [72, 26] on link "editar" at bounding box center [64, 27] width 16 height 6
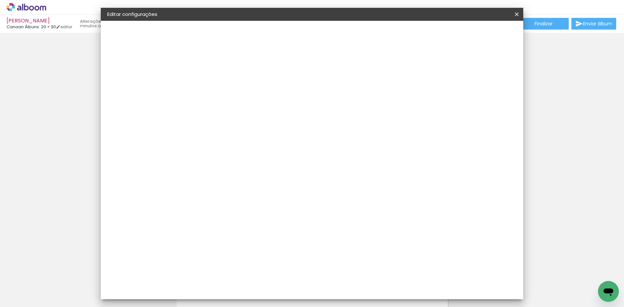
scroll to position [0, 923]
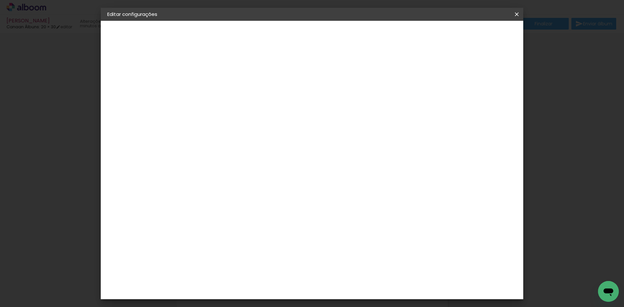
drag, startPoint x: 521, startPoint y: 13, endPoint x: 367, endPoint y: 34, distance: 154.7
click at [520, 13] on paper-icon-button at bounding box center [516, 14] width 13 height 12
click at [0, 0] on slot "Voltar" at bounding box center [0, 0] width 0 height 0
click at [275, 28] on header "Modelo Escolha o modelo do álbum. Voltar Avançar" at bounding box center [230, 43] width 90 height 44
click at [275, 40] on header "Modelo Escolha o modelo do álbum. Voltar Avançar" at bounding box center [230, 43] width 90 height 44
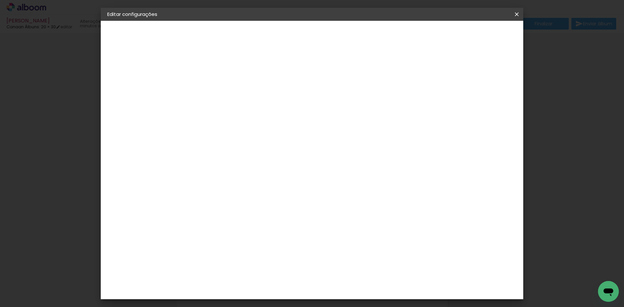
click at [253, 38] on paper-button "Voltar" at bounding box center [240, 34] width 26 height 11
click at [0, 0] on slot "Voltar" at bounding box center [0, 0] width 0 height 0
click at [516, 14] on iron-icon at bounding box center [517, 14] width 8 height 6
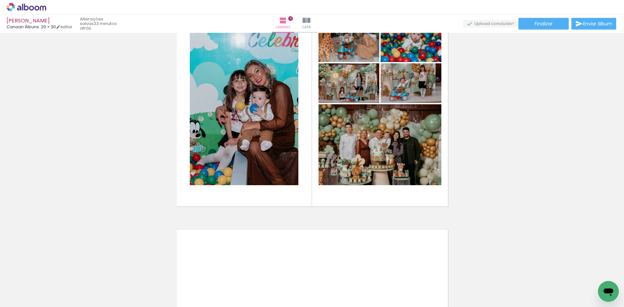
scroll to position [0, 923]
